Goal: Task Accomplishment & Management: Manage account settings

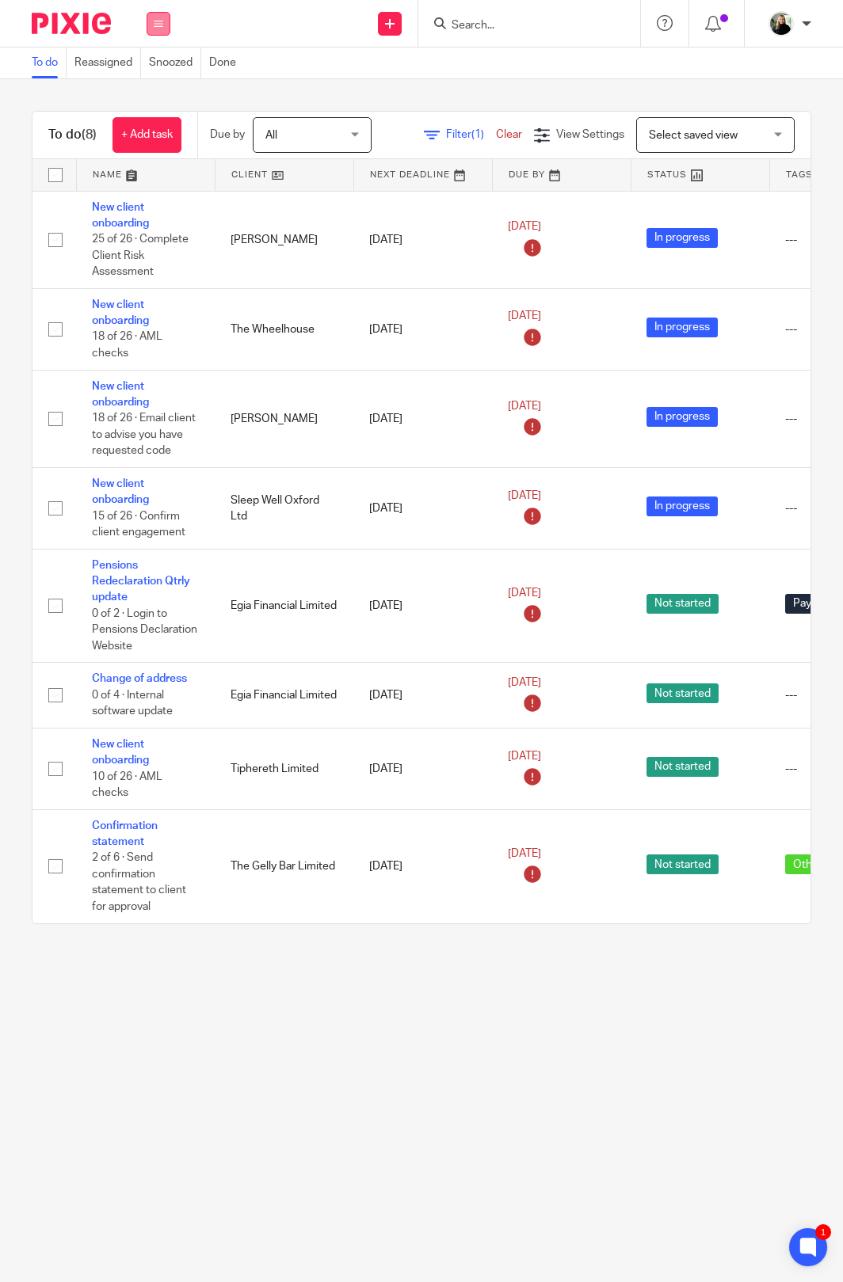
click at [164, 23] on button at bounding box center [159, 24] width 24 height 24
click at [152, 69] on link "Work" at bounding box center [157, 73] width 28 height 11
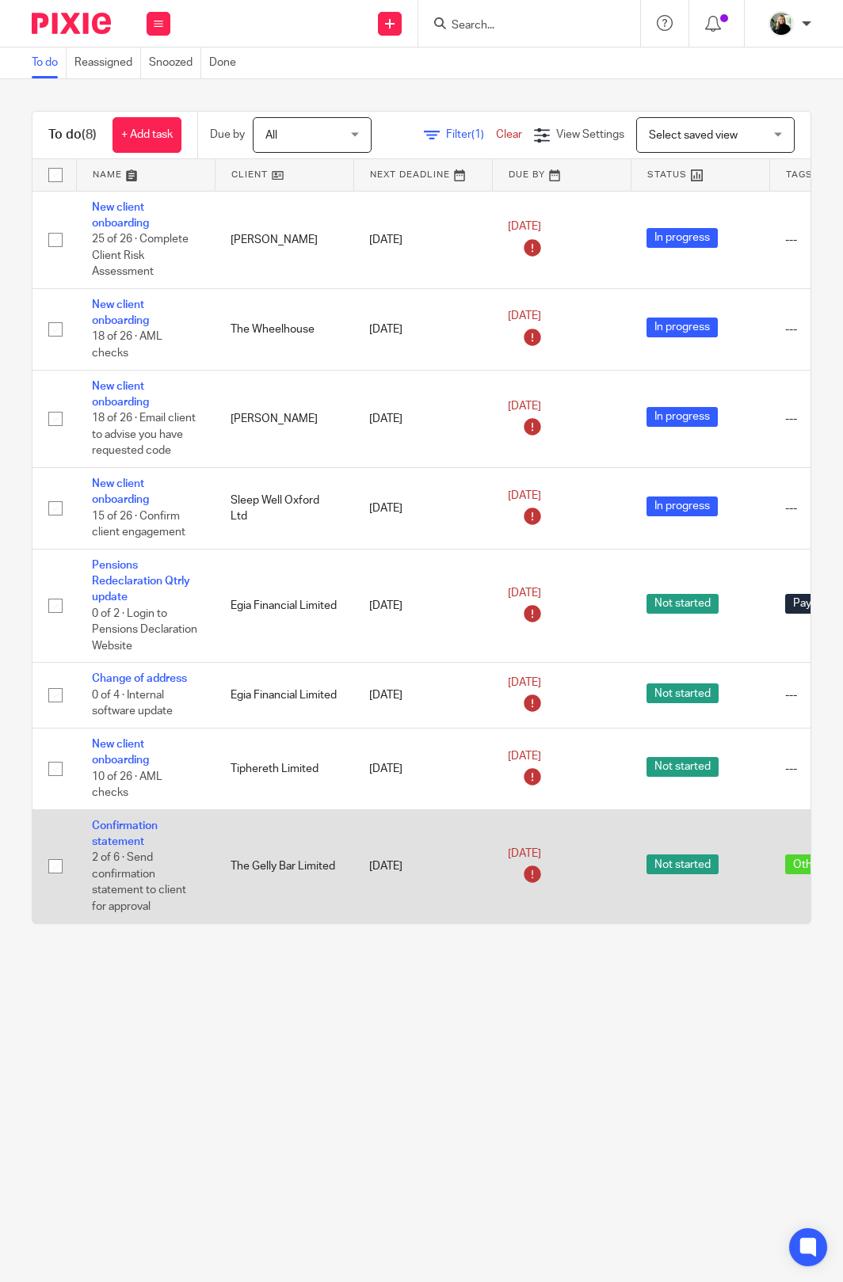
click at [55, 852] on input "checkbox" at bounding box center [55, 867] width 30 height 30
checkbox input "true"
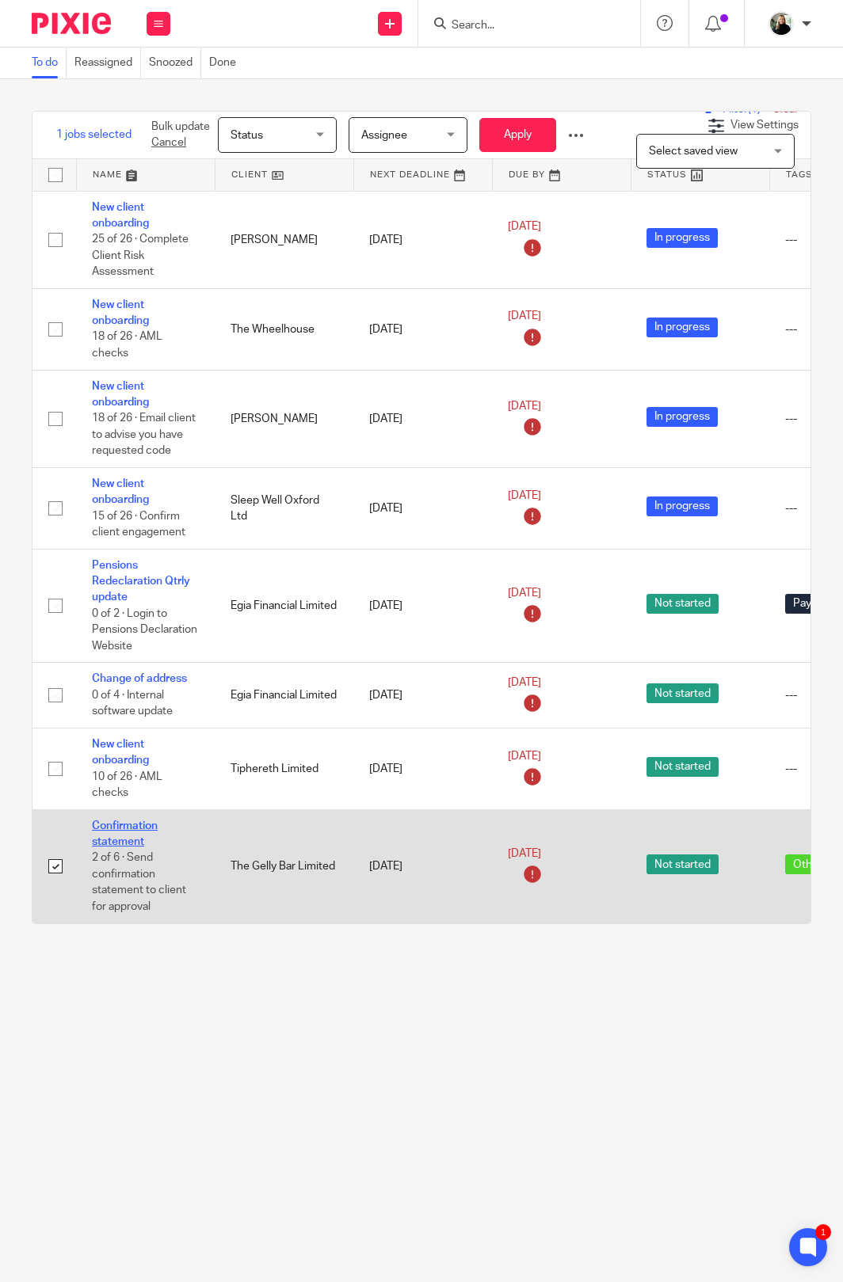
click at [139, 821] on link "Confirmation statement" at bounding box center [125, 834] width 66 height 27
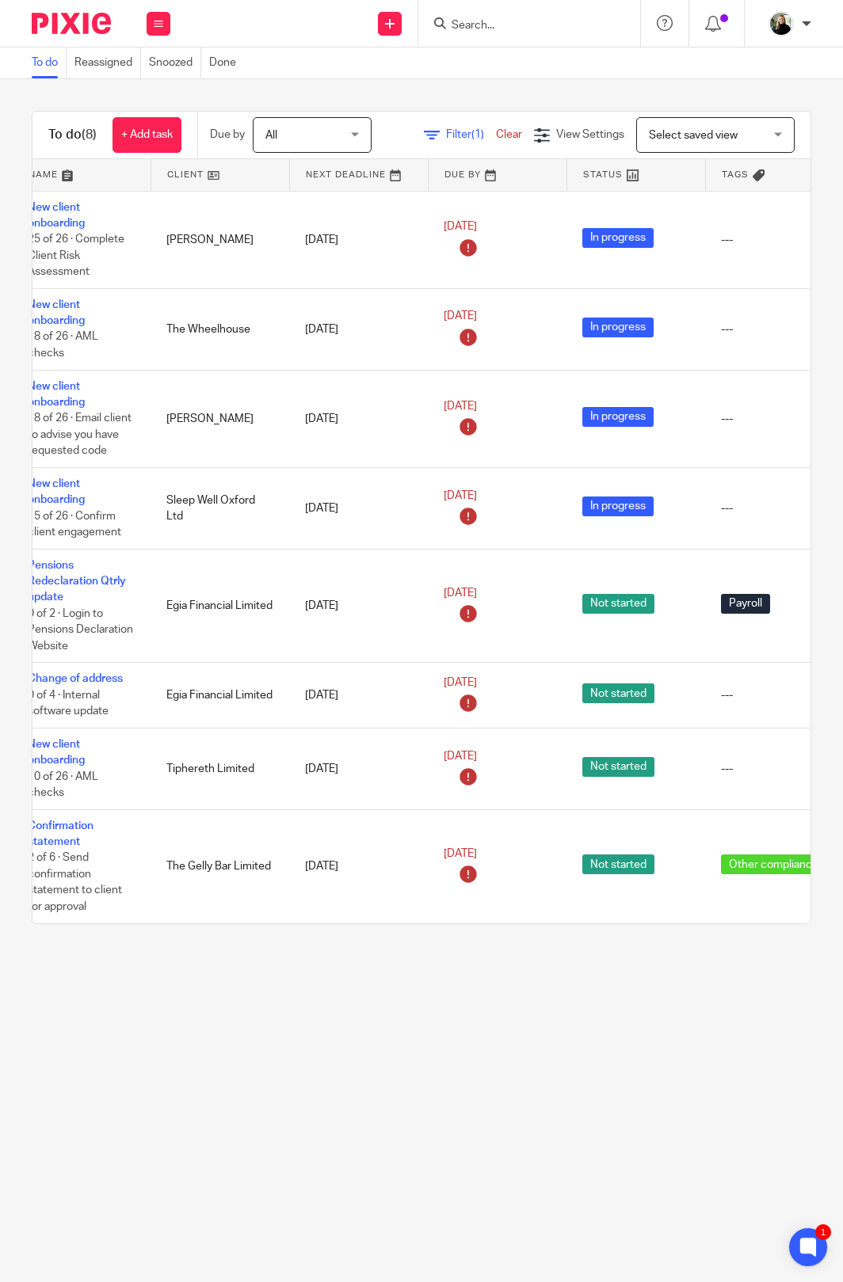
scroll to position [0, 260]
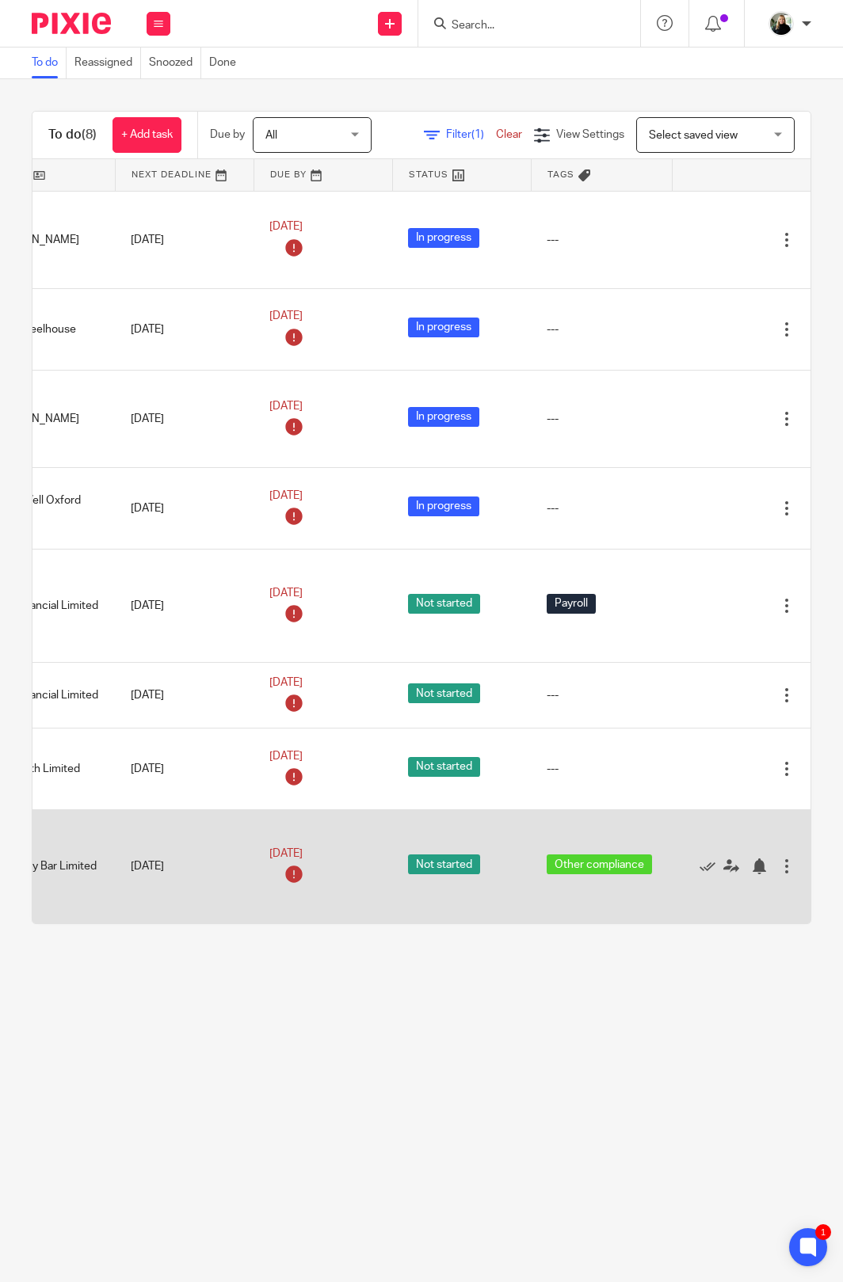
click at [779, 859] on div at bounding box center [787, 867] width 16 height 16
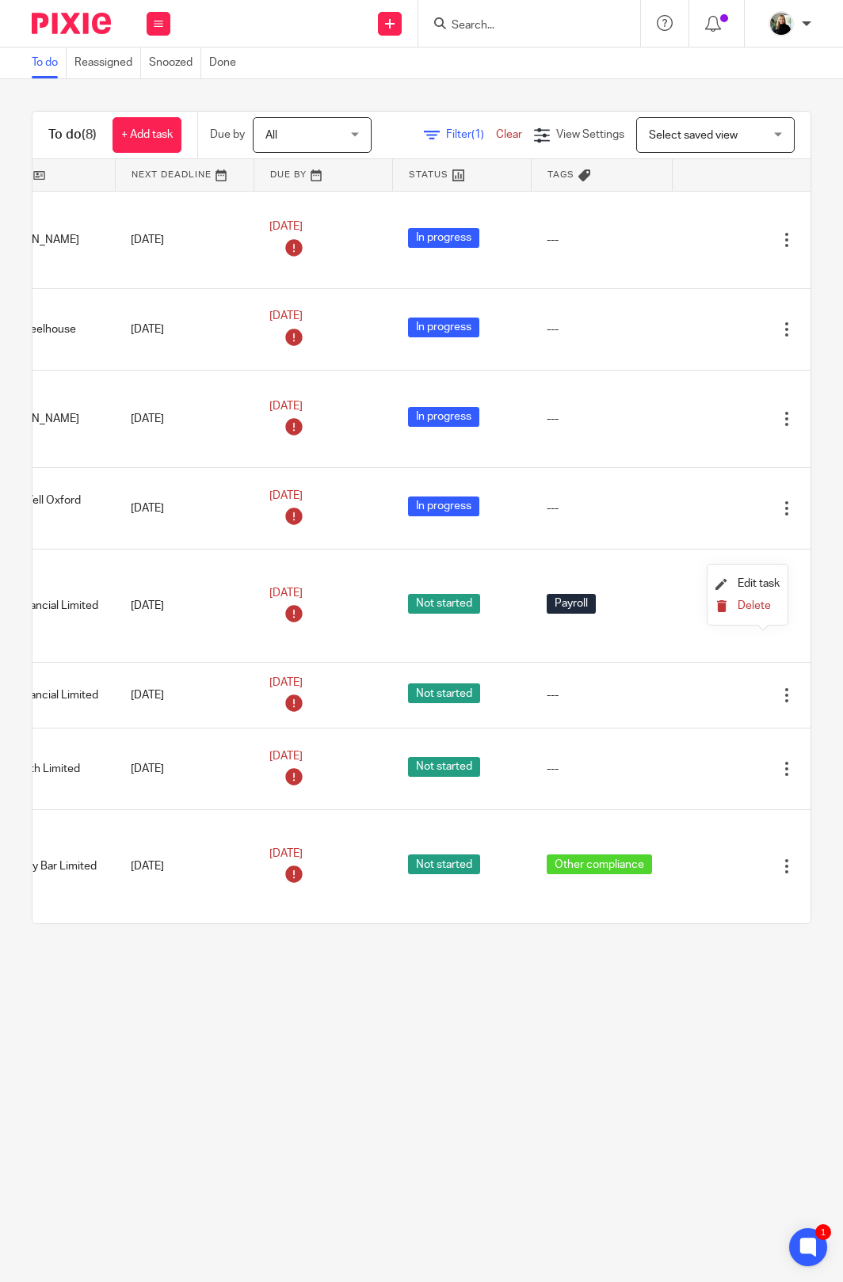
click at [758, 605] on span "Delete" at bounding box center [753, 605] width 33 height 11
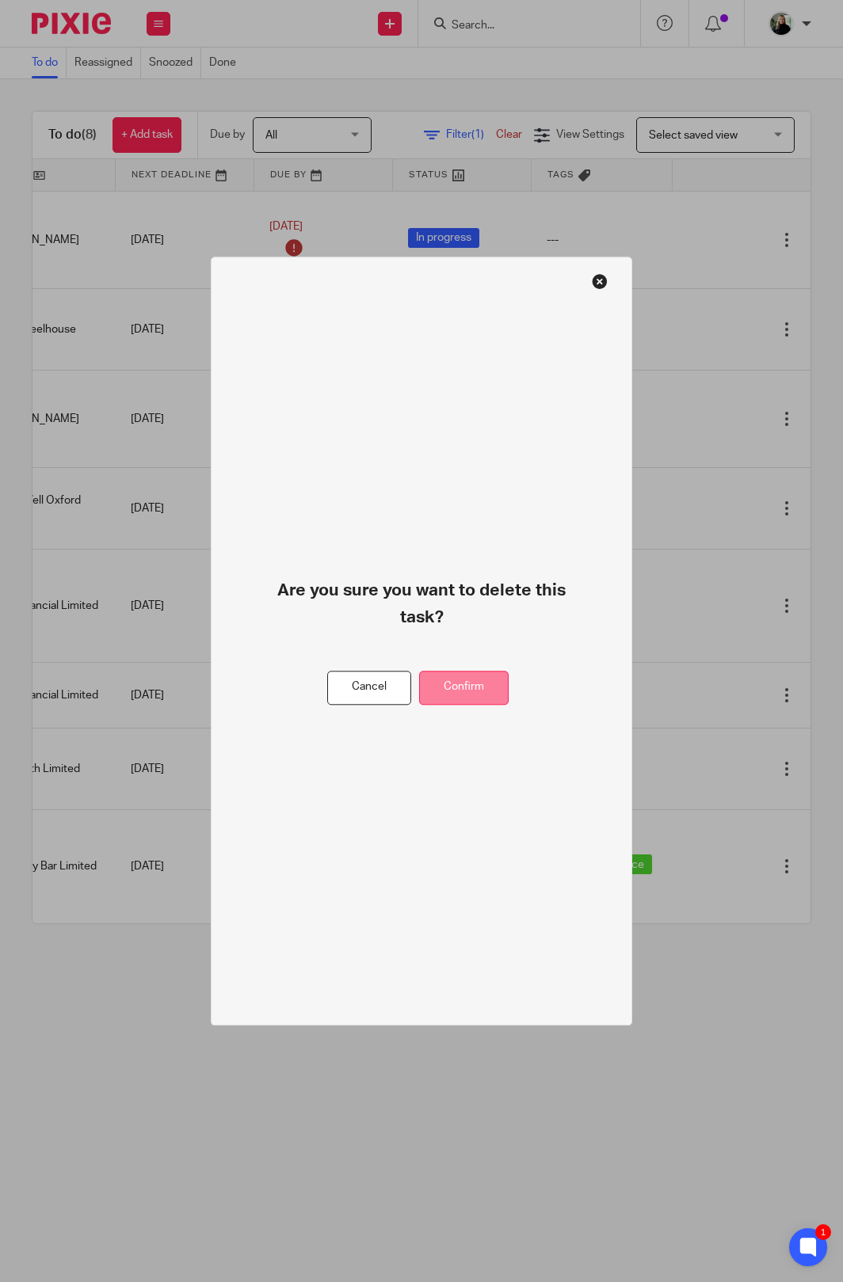
click at [463, 672] on button "Confirm" at bounding box center [464, 688] width 90 height 34
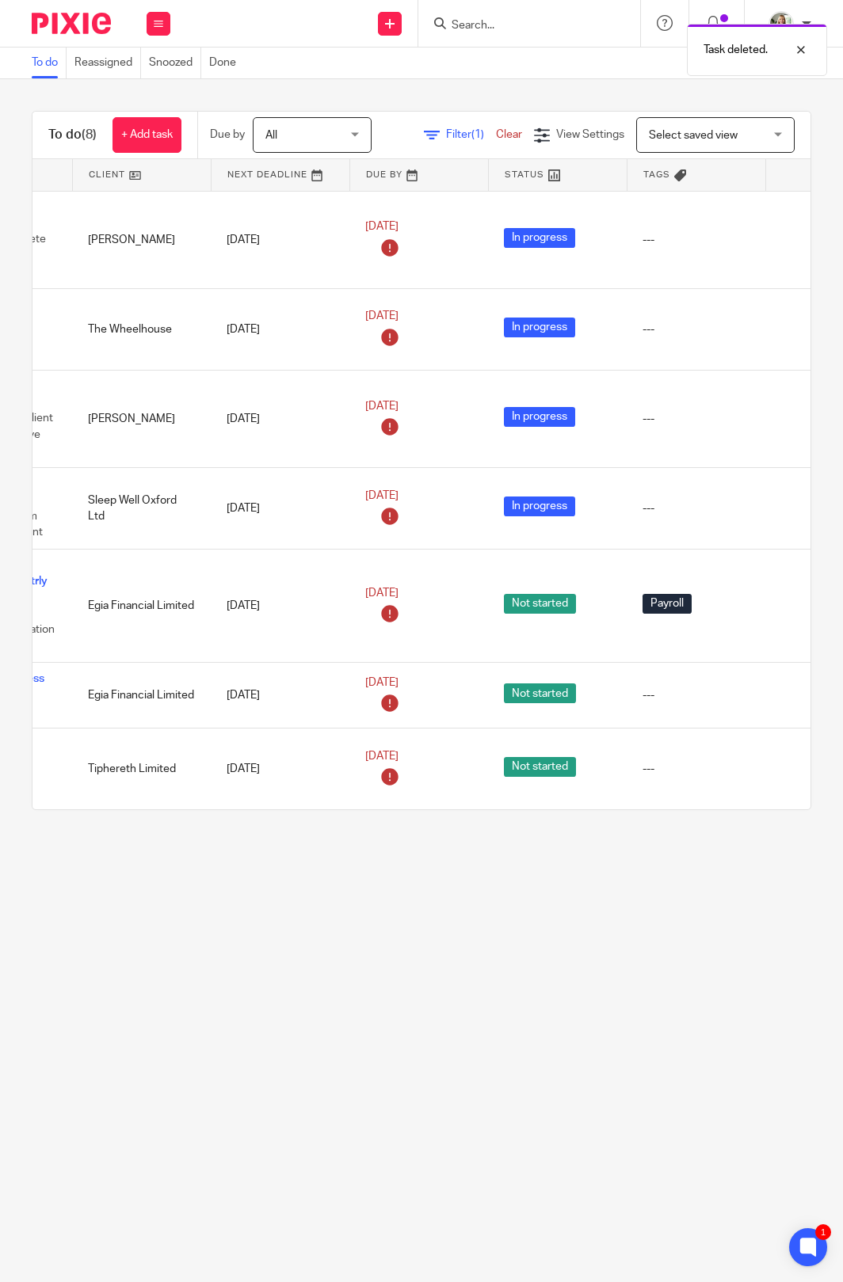
scroll to position [0, 0]
